Goal: Information Seeking & Learning: Find specific fact

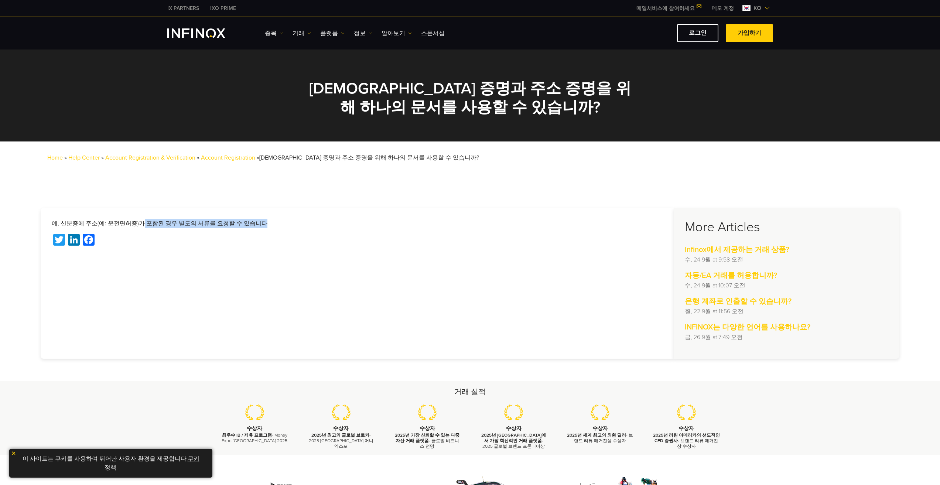
drag, startPoint x: 0, startPoint y: 0, endPoint x: 249, endPoint y: 221, distance: 333.3
click at [249, 221] on p "예, 신분증에 주소(예: 운전면허증)가 포함된 경우 별도의 서류를 요청할 수 있습니다." at bounding box center [357, 223] width 611 height 9
drag, startPoint x: 278, startPoint y: 223, endPoint x: 264, endPoint y: 225, distance: 14.4
click at [277, 223] on p "예, 신분증에 주소(예: 운전면허증)가 포함된 경우 별도의 서류를 요청할 수 있습니다." at bounding box center [357, 223] width 611 height 9
drag, startPoint x: 148, startPoint y: 224, endPoint x: 289, endPoint y: 225, distance: 141.1
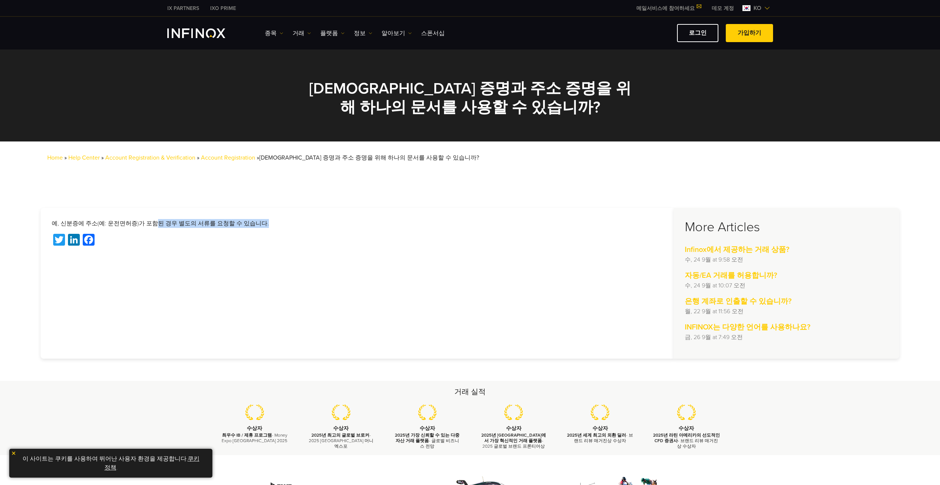
click at [281, 223] on p "예, 신분증에 주소(예: 운전면허증)가 포함된 경우 별도의 서류를 요청할 수 있습니다." at bounding box center [357, 223] width 611 height 9
drag, startPoint x: 52, startPoint y: 219, endPoint x: 315, endPoint y: 232, distance: 263.7
click at [263, 222] on p "예, 신분증에 주소(예: 운전면허증)가 포함된 경우 별도의 서류를 요청할 수 있습니다." at bounding box center [357, 223] width 611 height 9
drag, startPoint x: 333, startPoint y: 243, endPoint x: 360, endPoint y: 272, distance: 40.0
click at [334, 246] on div "Twitter LinkedIn Facebook" at bounding box center [357, 241] width 611 height 14
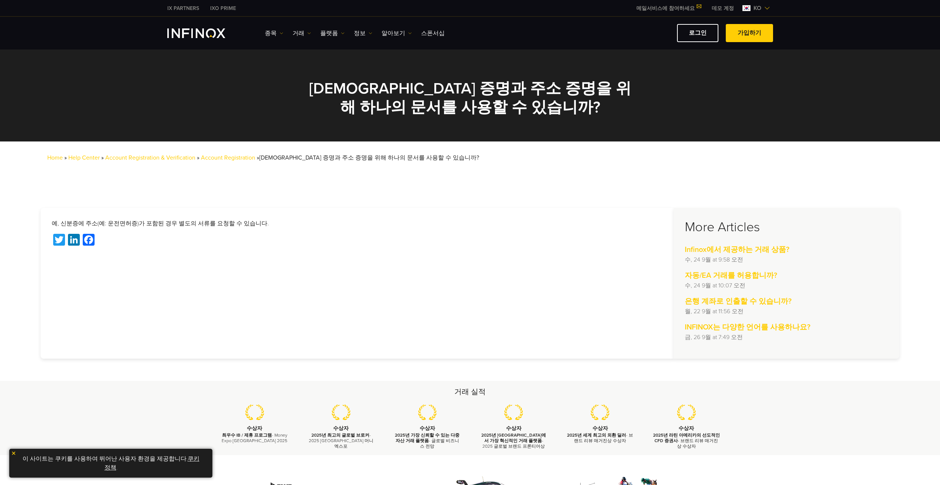
drag, startPoint x: 361, startPoint y: 291, endPoint x: 348, endPoint y: 291, distance: 13.3
